Goal: Information Seeking & Learning: Learn about a topic

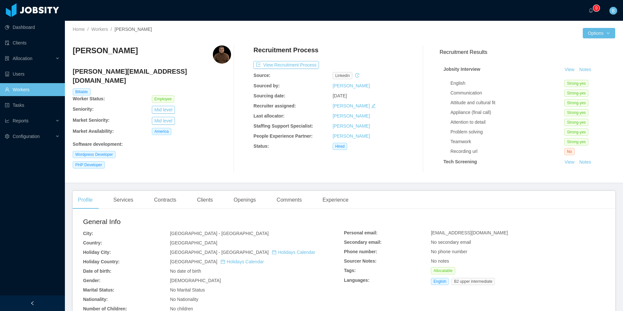
click at [34, 90] on link "Workers" at bounding box center [32, 89] width 55 height 13
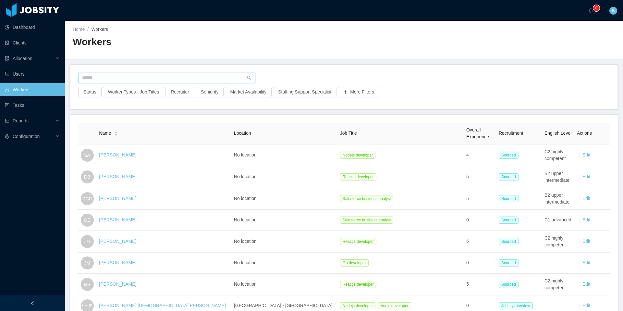
click at [182, 75] on input "text" at bounding box center [166, 78] width 177 height 10
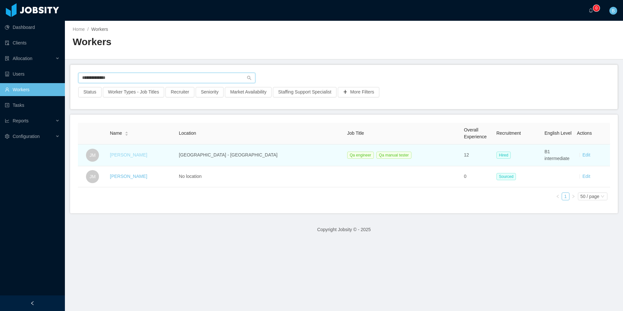
type input "**********"
click at [145, 155] on link "[PERSON_NAME]" at bounding box center [128, 154] width 37 height 5
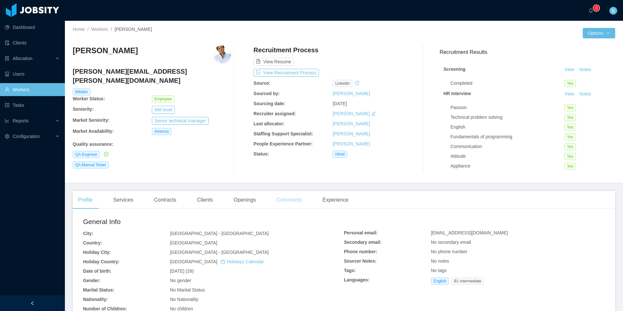
click at [289, 202] on div "Comments" at bounding box center [289, 200] width 35 height 18
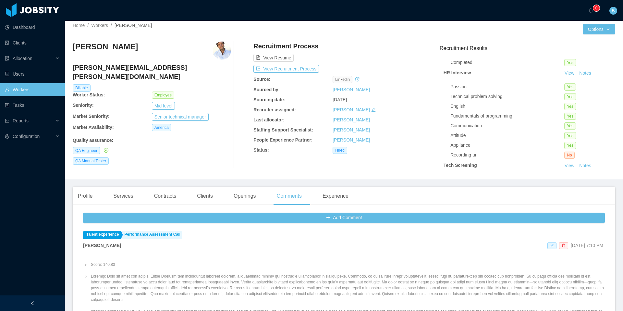
scroll to position [50, 0]
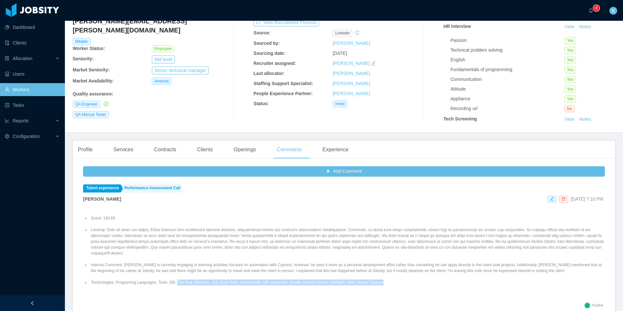
drag, startPoint x: 413, startPoint y: 283, endPoint x: 182, endPoint y: 284, distance: 231.3
click at [182, 284] on li "Technologies, Programing Languages, Tools, DB: Test Rail, Postman, Jira, Burp S…" at bounding box center [347, 282] width 515 height 6
copy li "Test Rail, Postman, Jira, Burp Suits, websockets, API, javascript, Xcode, Andro…"
